Goal: Task Accomplishment & Management: Manage account settings

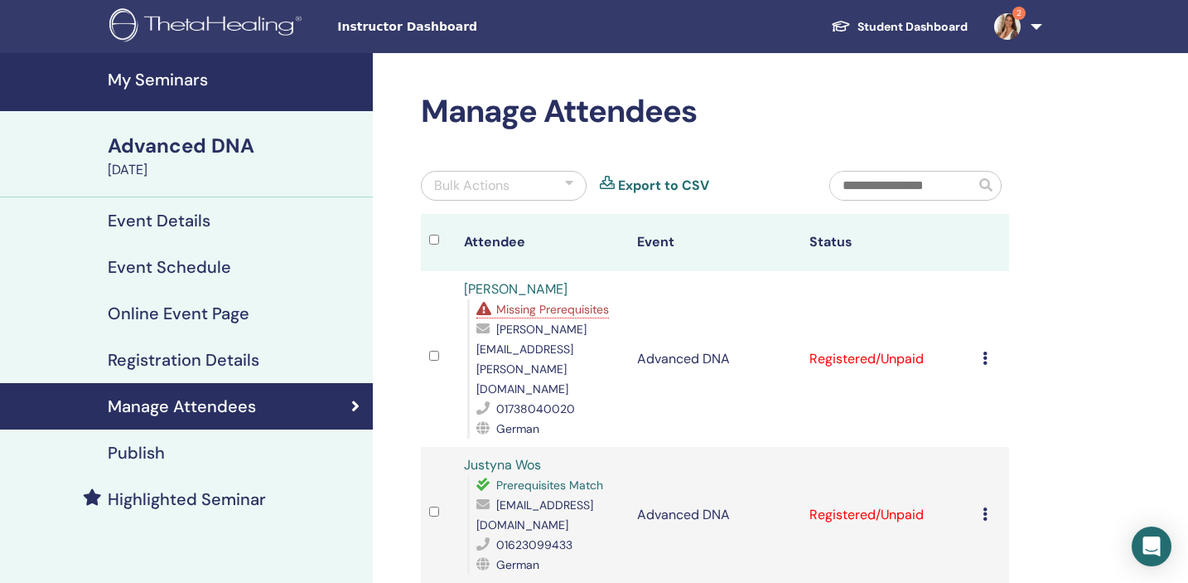
click at [149, 81] on h4 "My Seminars" at bounding box center [235, 80] width 255 height 20
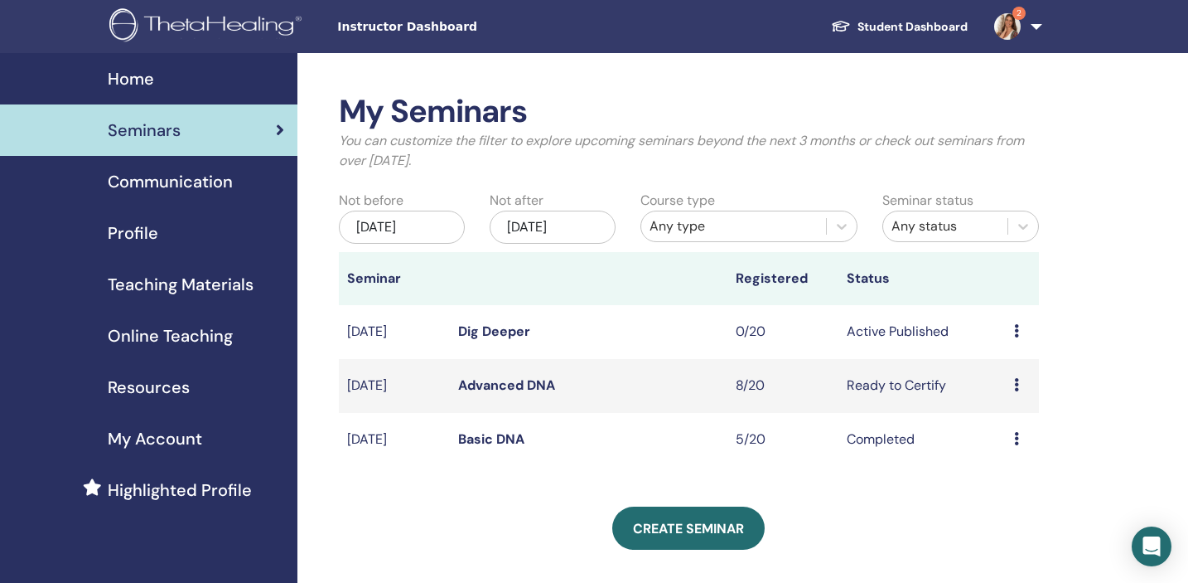
click at [485, 439] on link "Basic DNA" at bounding box center [491, 438] width 66 height 17
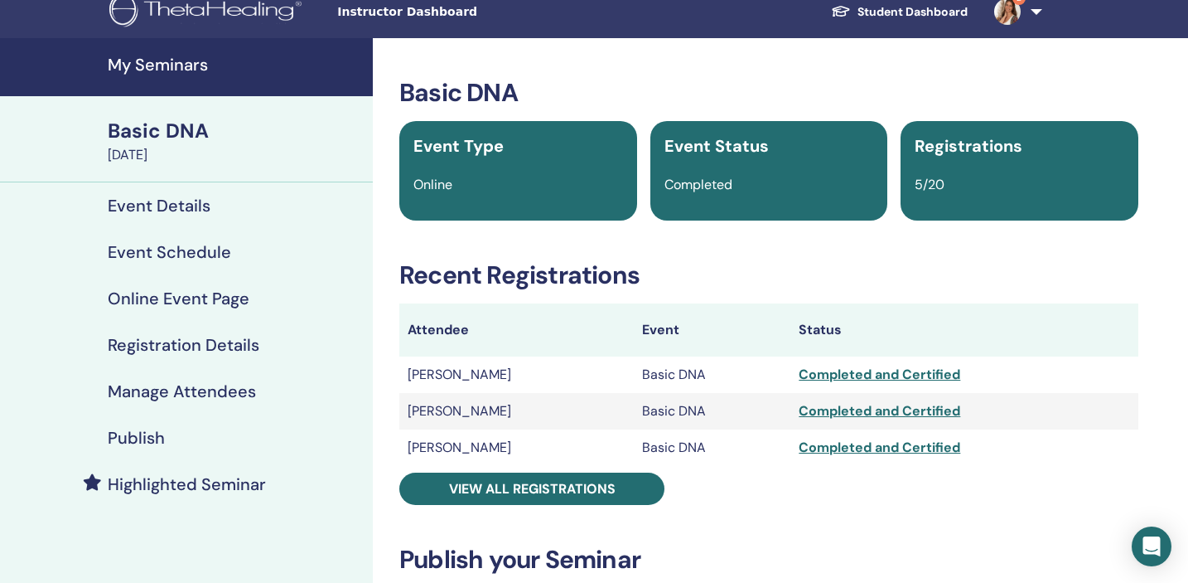
scroll to position [18, 0]
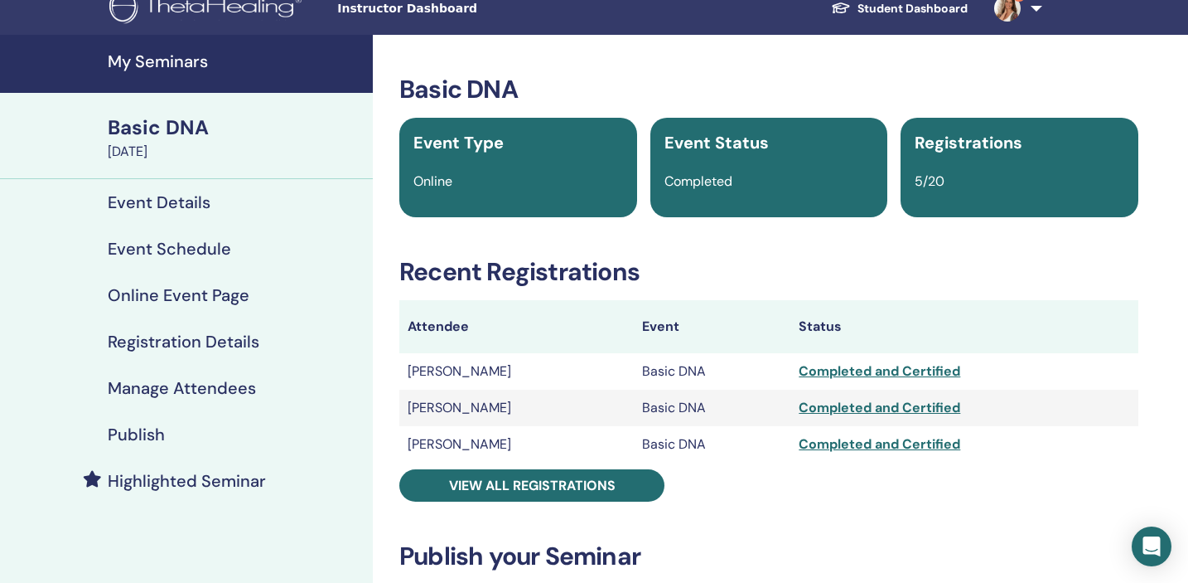
click at [817, 519] on div "Basic DNA Event Type Online Event Status Completed Registrations 5/20 Recent Re…" at bounding box center [769, 579] width 772 height 1008
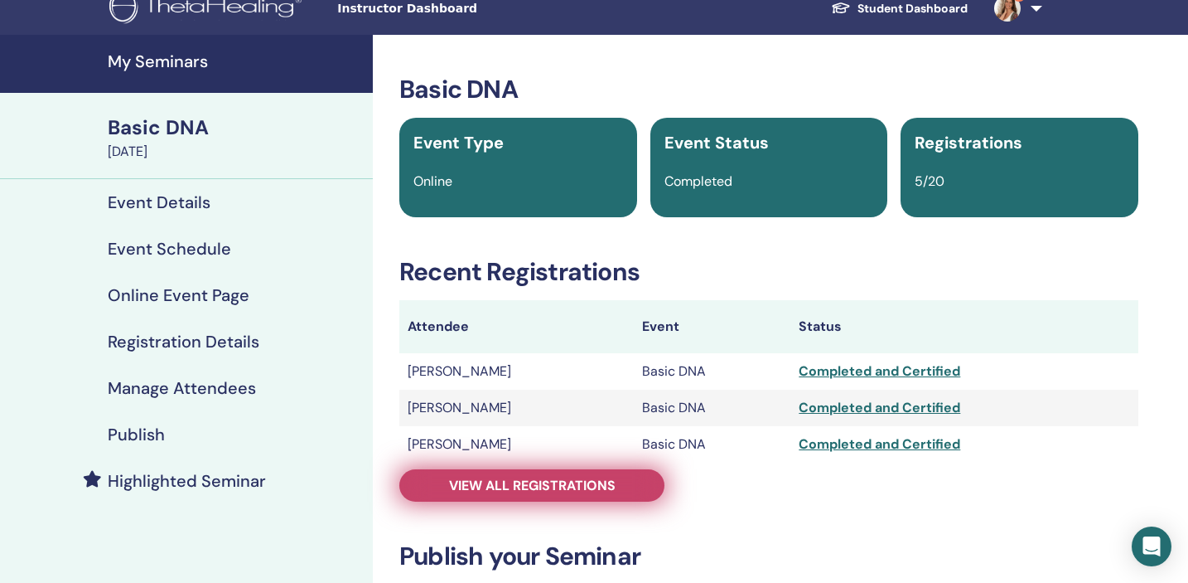
click at [624, 485] on link "View all registrations" at bounding box center [531, 485] width 265 height 32
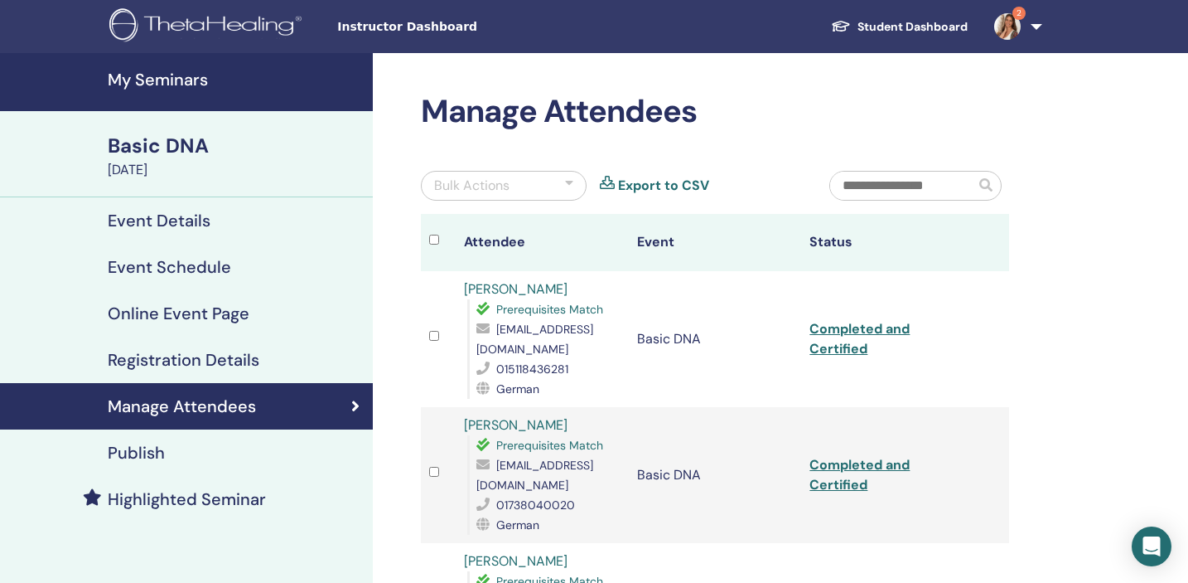
click at [163, 94] on link "My Seminars" at bounding box center [186, 82] width 373 height 58
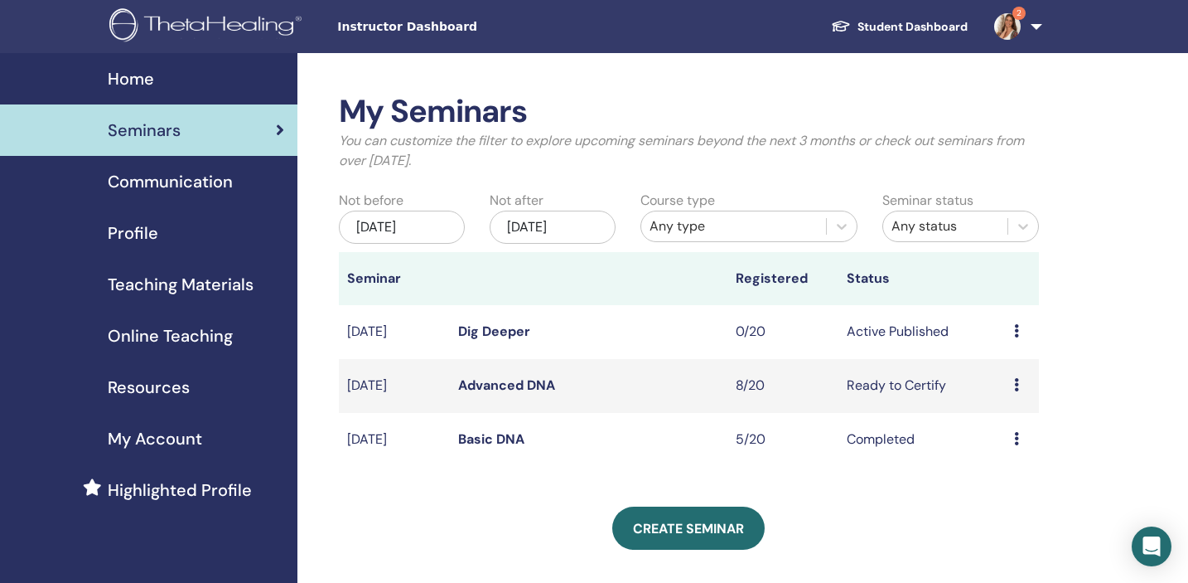
click at [493, 387] on link "Advanced DNA" at bounding box center [506, 384] width 97 height 17
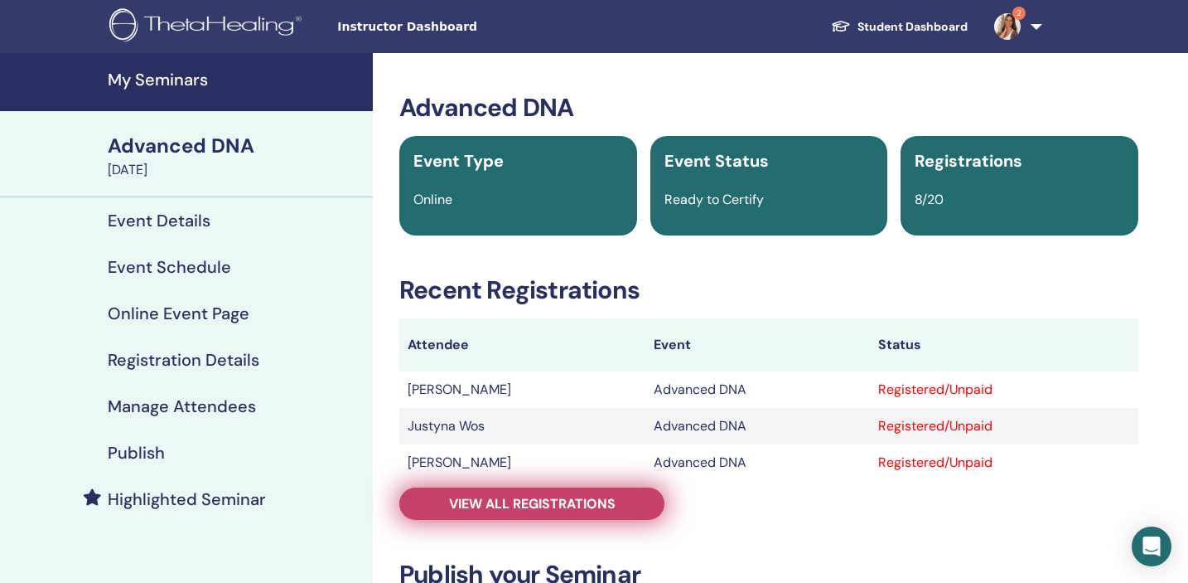
click at [528, 503] on span "View all registrations" at bounding box center [532, 503] width 167 height 17
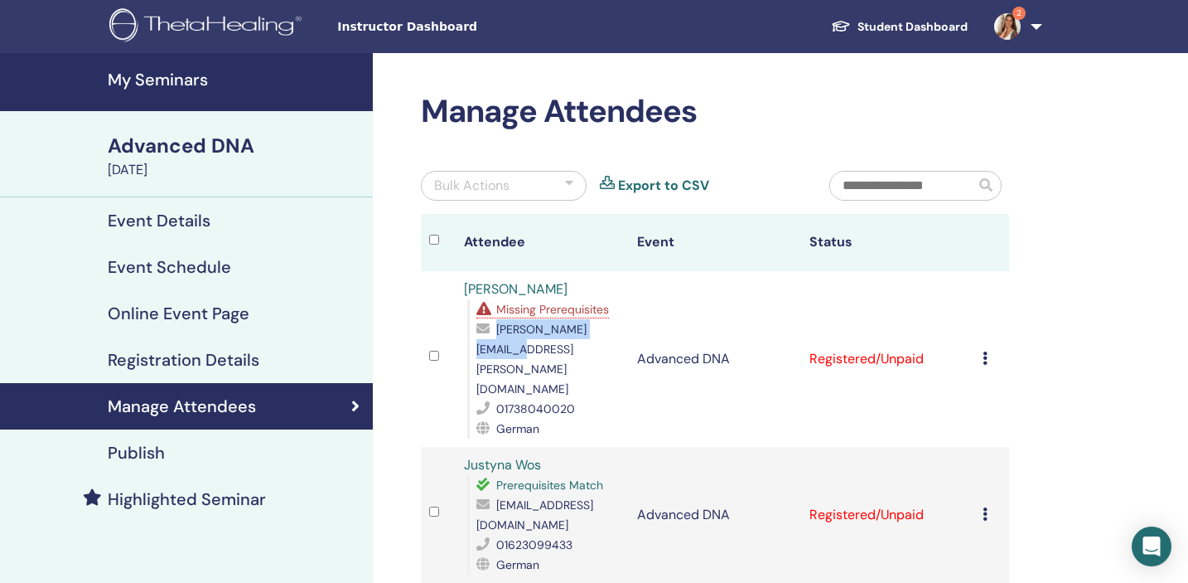
drag, startPoint x: 601, startPoint y: 351, endPoint x: 475, endPoint y: 355, distance: 126.0
click at [475, 355] on div "Missing Prerequisites [PERSON_NAME][EMAIL_ADDRESS][PERSON_NAME][DOMAIN_NAME] 01…" at bounding box center [543, 368] width 153 height 139
click at [986, 351] on icon at bounding box center [985, 357] width 5 height 13
